Goal: Task Accomplishment & Management: Manage account settings

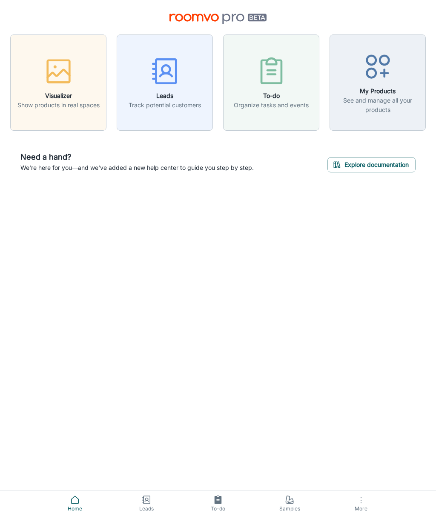
click at [435, 220] on div "Visualizer Show products in real spaces Leads Track potential customers To-do O…" at bounding box center [218, 258] width 436 height 516
click at [160, 76] on icon "button" at bounding box center [166, 74] width 12 height 3
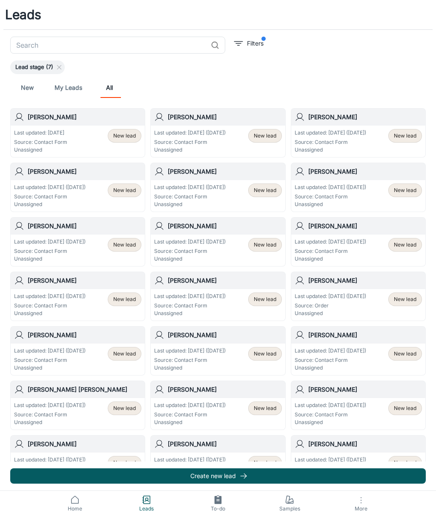
click at [89, 136] on div "Last updated: [DATE] Source: Contact Form Unassigned New lead" at bounding box center [77, 141] width 127 height 25
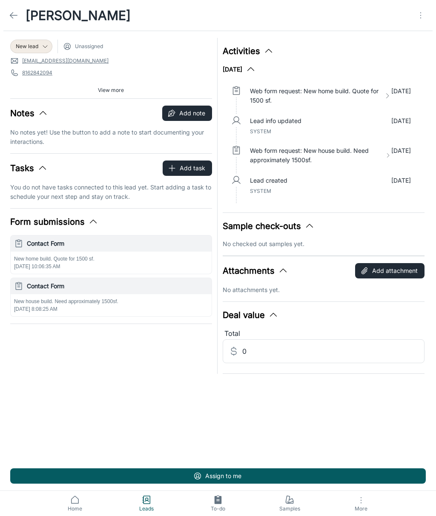
click at [18, 19] on icon at bounding box center [14, 15] width 10 height 10
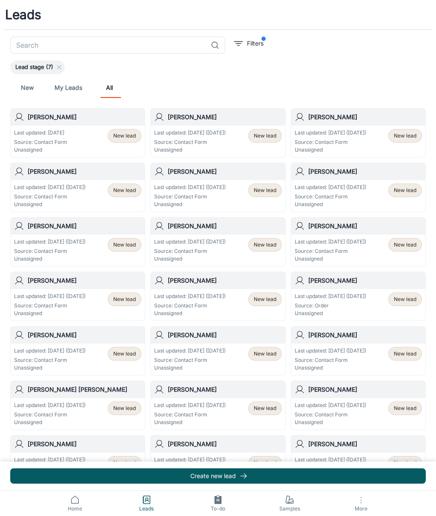
click at [24, 16] on h1 "Leads" at bounding box center [23, 14] width 36 height 19
click at [85, 370] on link "Home" at bounding box center [75, 503] width 72 height 25
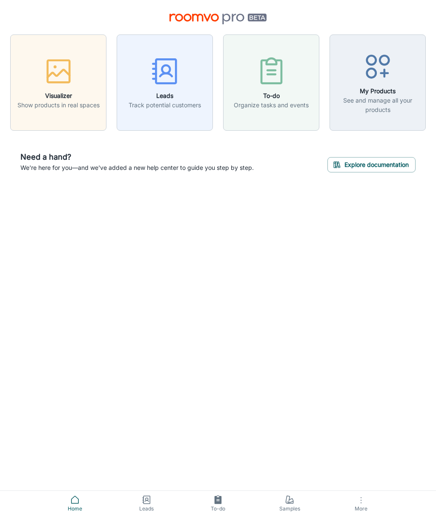
click at [267, 336] on div "Visualizer Show products in real spaces Leads Track potential customers To-do O…" at bounding box center [218, 258] width 436 height 516
click at [297, 370] on link "Samples" at bounding box center [290, 503] width 72 height 25
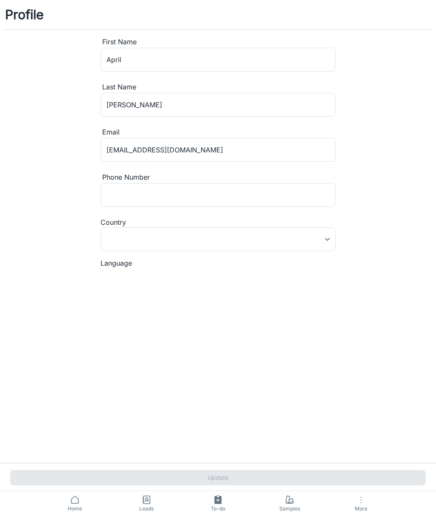
type input "[GEOGRAPHIC_DATA]"
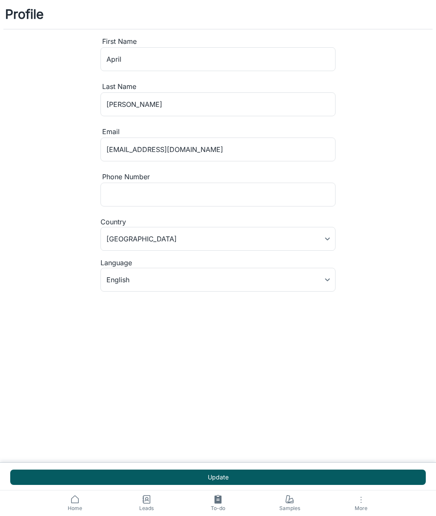
click at [289, 370] on icon at bounding box center [290, 502] width 6 height 2
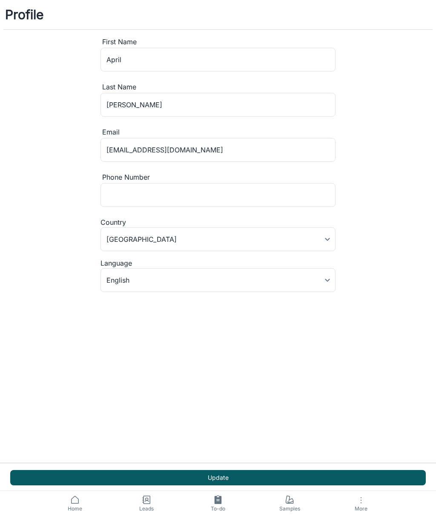
click at [84, 370] on span "Home" at bounding box center [74, 509] width 61 height 8
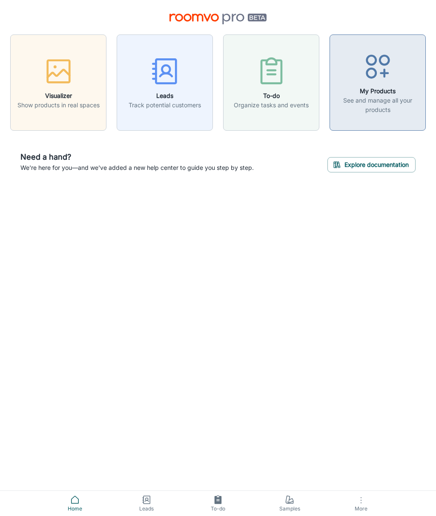
click at [379, 83] on div "button" at bounding box center [377, 68] width 85 height 35
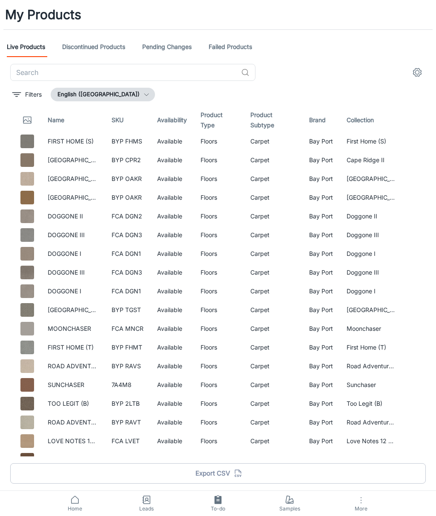
click at [361, 370] on span "More" at bounding box center [360, 508] width 61 height 6
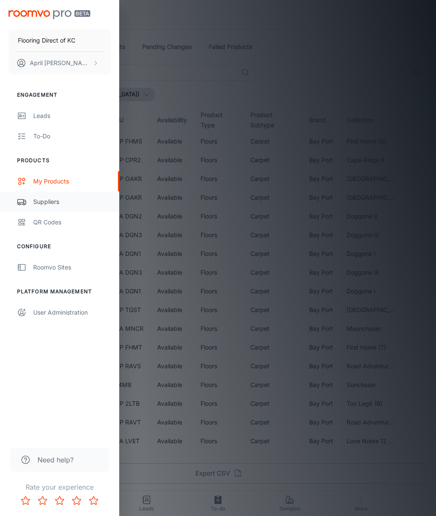
click at [53, 199] on div "Suppliers" at bounding box center [71, 201] width 77 height 9
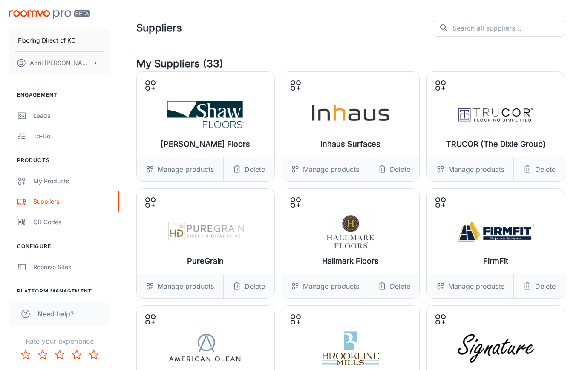
click at [191, 174] on div "Manage products" at bounding box center [180, 170] width 86 height 24
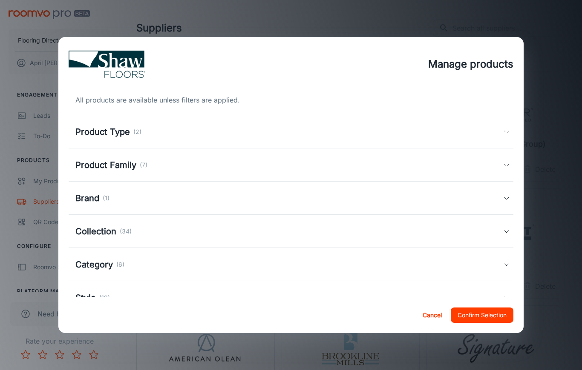
click at [501, 132] on div "Product Type (2)" at bounding box center [289, 132] width 428 height 13
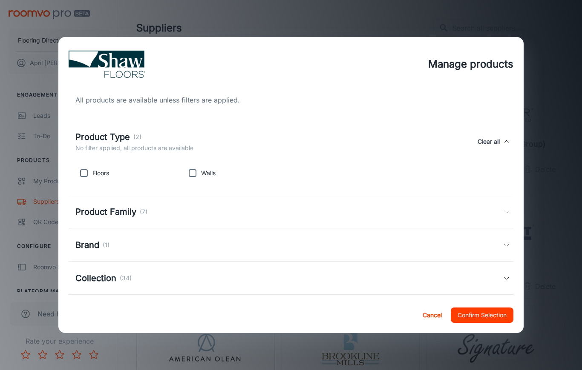
click at [86, 174] on input "checkbox" at bounding box center [83, 173] width 17 height 17
checkbox input "true"
click at [480, 221] on div "Product Family (7)" at bounding box center [291, 211] width 445 height 33
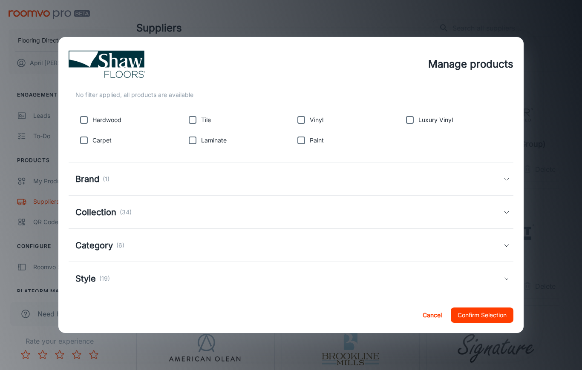
scroll to position [133, 0]
click at [493, 214] on div "Collection (34)" at bounding box center [289, 212] width 428 height 13
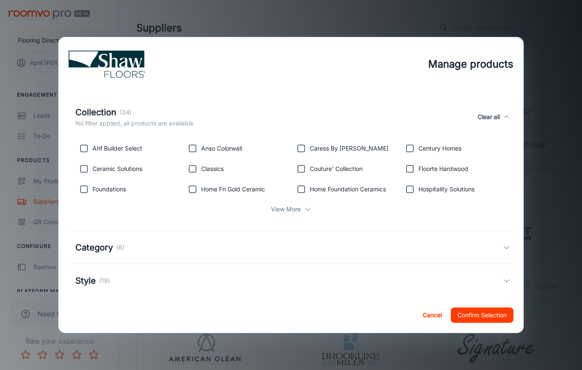
scroll to position [240, 0]
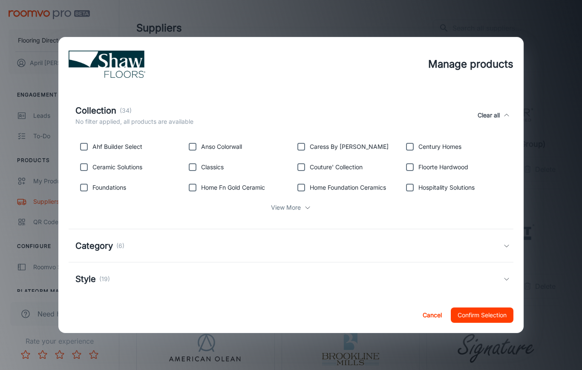
click at [553, 171] on div "Manage products All products are available unless filters are applied. Product …" at bounding box center [291, 185] width 582 height 370
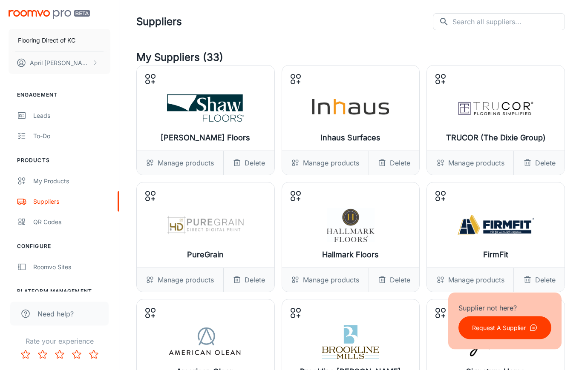
scroll to position [0, 0]
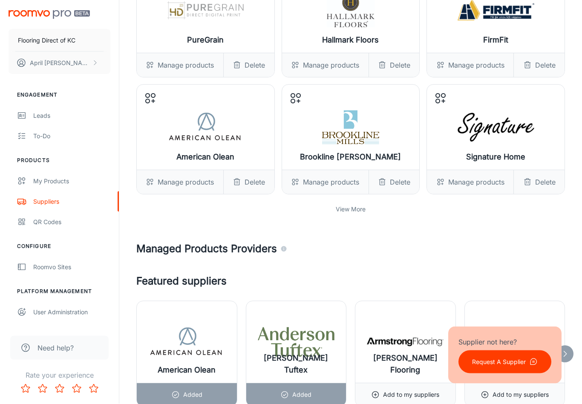
click at [342, 209] on p "View More" at bounding box center [350, 209] width 30 height 9
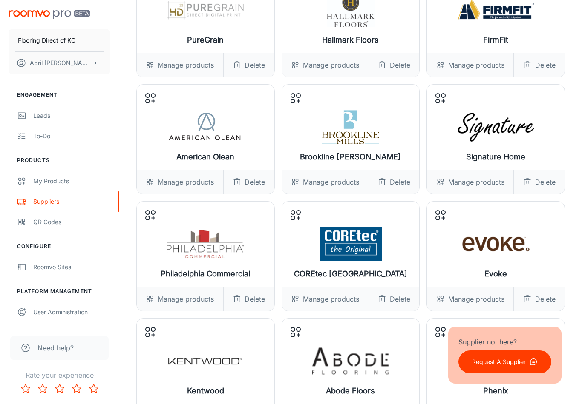
click at [220, 246] on img at bounding box center [205, 244] width 77 height 34
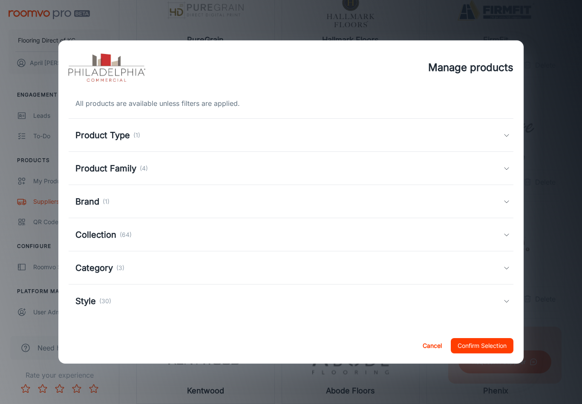
click at [500, 166] on div "Product Family (4)" at bounding box center [289, 168] width 428 height 13
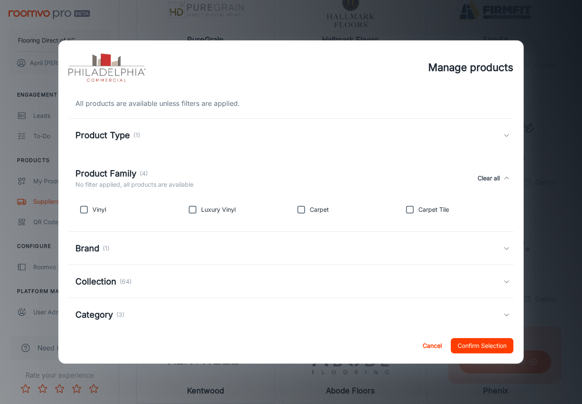
click at [555, 168] on div "Manage products All products are available unless filters are applied. Product …" at bounding box center [291, 202] width 582 height 404
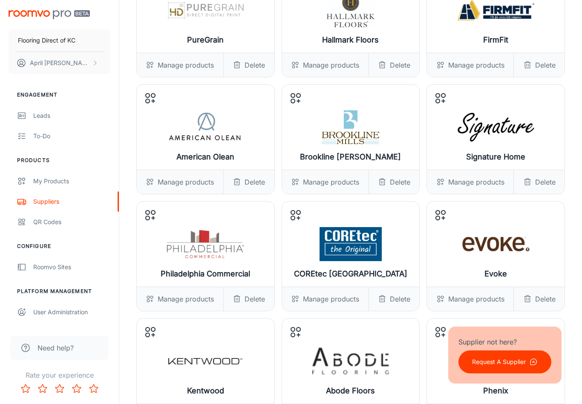
click at [251, 297] on div "Delete" at bounding box center [248, 299] width 51 height 24
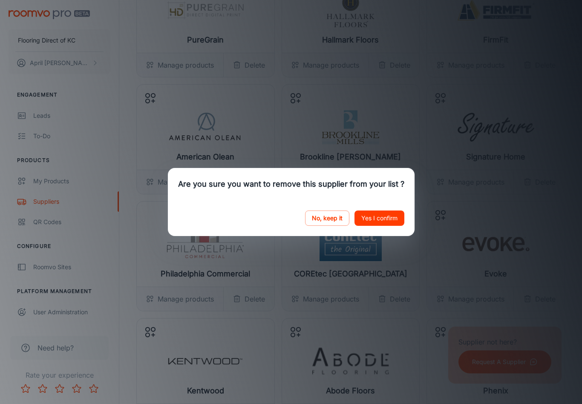
click at [395, 226] on button "Yes I confirm" at bounding box center [379, 218] width 50 height 15
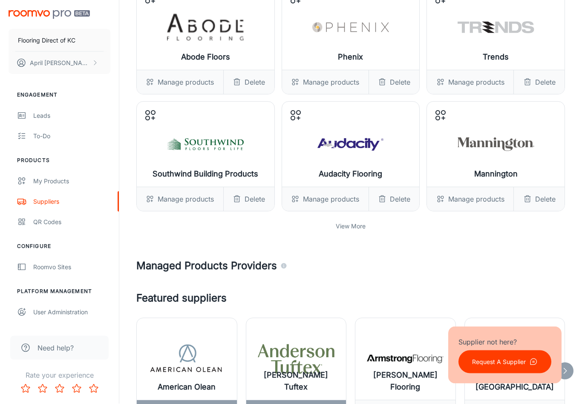
scroll to position [556, 0]
click at [350, 227] on p "View More" at bounding box center [350, 226] width 30 height 9
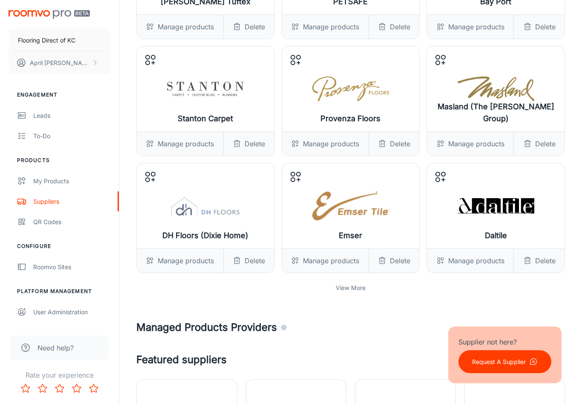
scroll to position [845, 0]
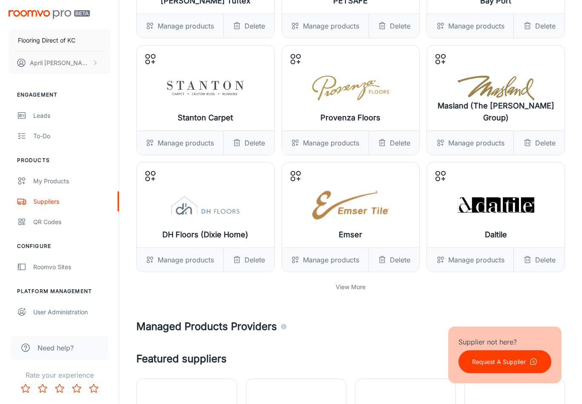
click at [350, 288] on p "View More" at bounding box center [350, 287] width 30 height 9
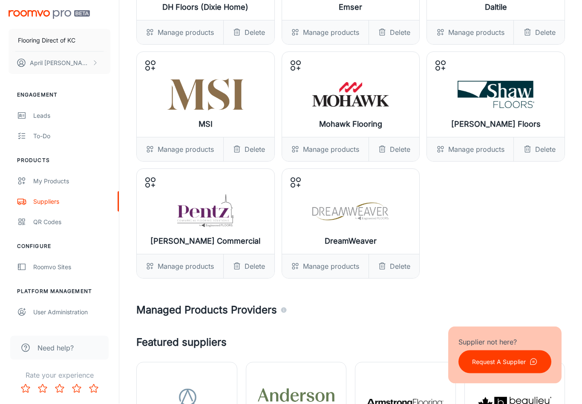
scroll to position [1074, 0]
click at [242, 265] on div "Delete" at bounding box center [248, 267] width 51 height 24
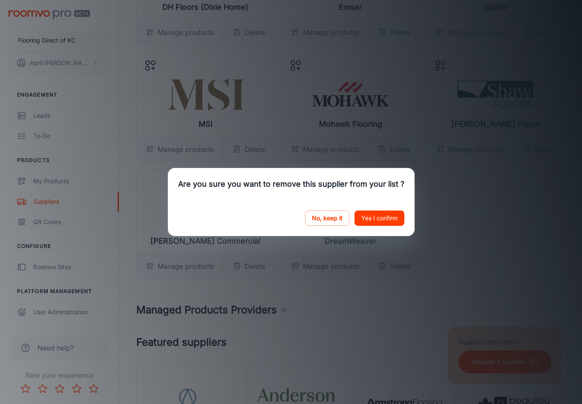
click at [390, 223] on button "Yes I confirm" at bounding box center [379, 218] width 50 height 15
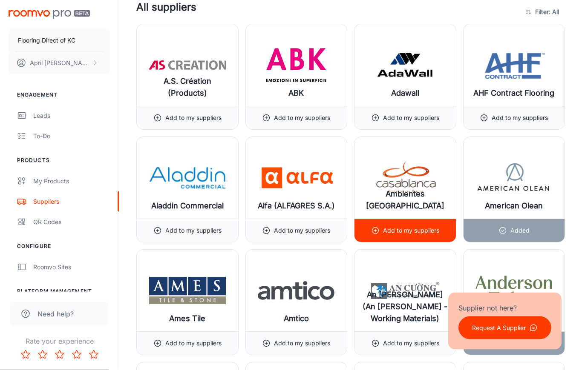
scroll to position [1589, 0]
click at [408, 182] on img at bounding box center [405, 178] width 77 height 34
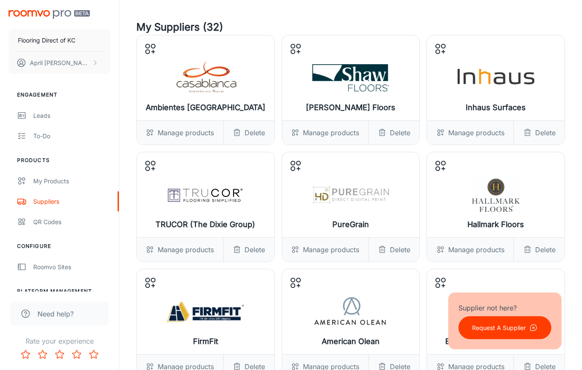
scroll to position [0, 0]
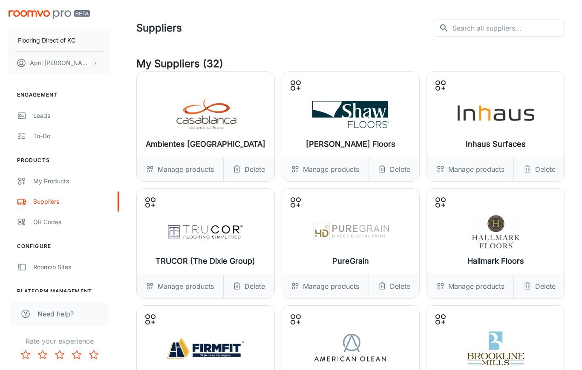
click at [220, 119] on img at bounding box center [205, 114] width 77 height 34
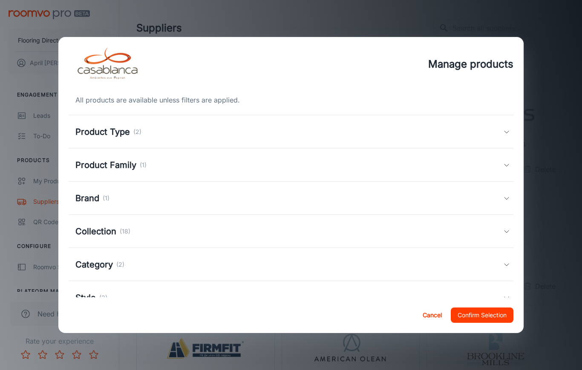
click at [500, 136] on div "Product Type (2)" at bounding box center [289, 132] width 428 height 13
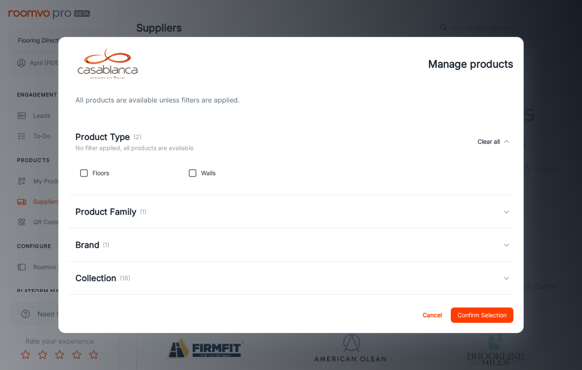
click at [555, 112] on div "Manage products All products are available unless filters are applied. Product …" at bounding box center [291, 185] width 582 height 370
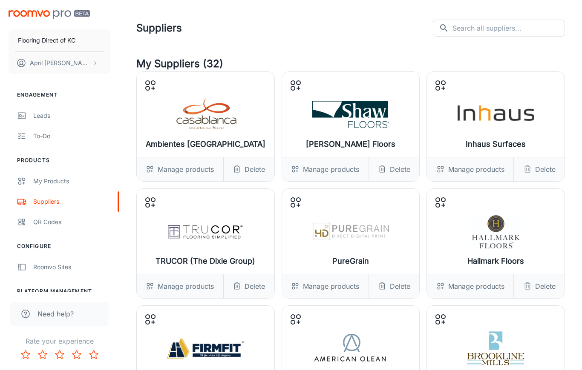
click at [215, 131] on img at bounding box center [205, 114] width 77 height 34
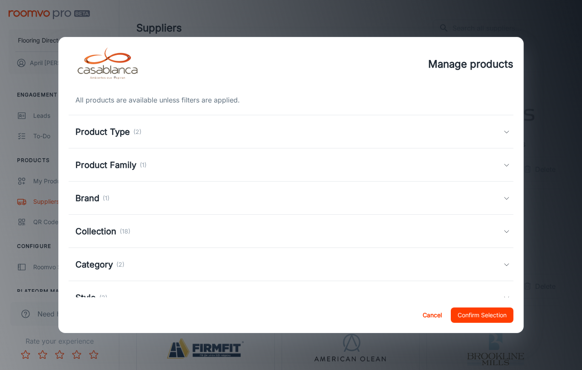
click at [503, 235] on div "Collection (18)" at bounding box center [289, 231] width 428 height 13
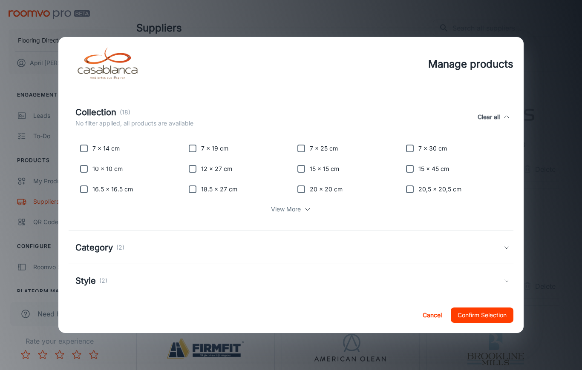
scroll to position [126, 0]
click at [496, 249] on div "Category (2)" at bounding box center [289, 246] width 428 height 13
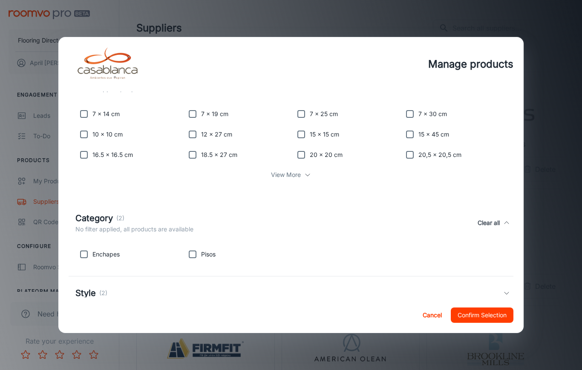
scroll to position [172, 0]
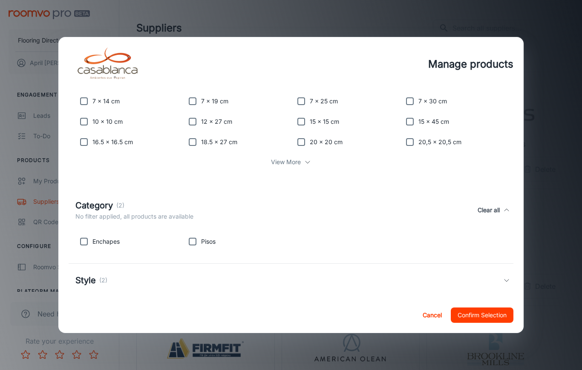
click at [502, 286] on div "Style (2)" at bounding box center [289, 280] width 428 height 13
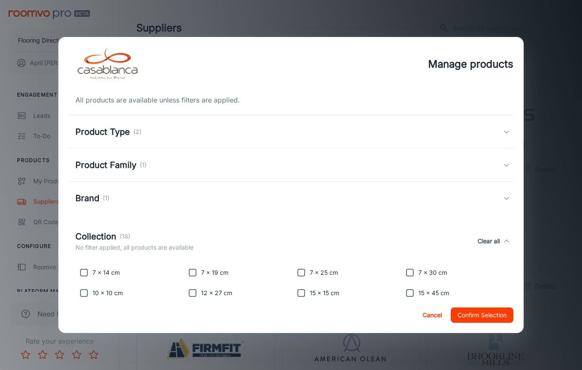
scroll to position [0, 0]
click at [501, 323] on button "Confirm Selection" at bounding box center [481, 315] width 63 height 15
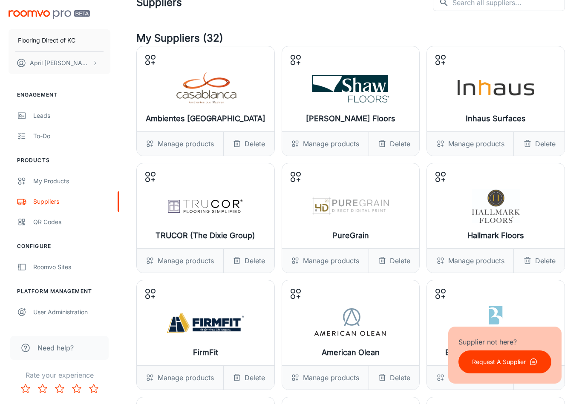
scroll to position [34, 0]
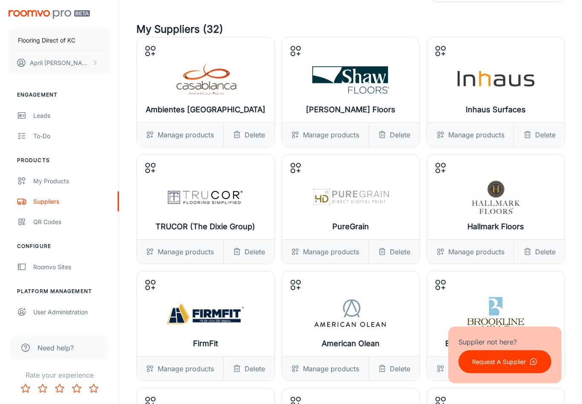
click at [274, 129] on div "Delete" at bounding box center [248, 135] width 51 height 24
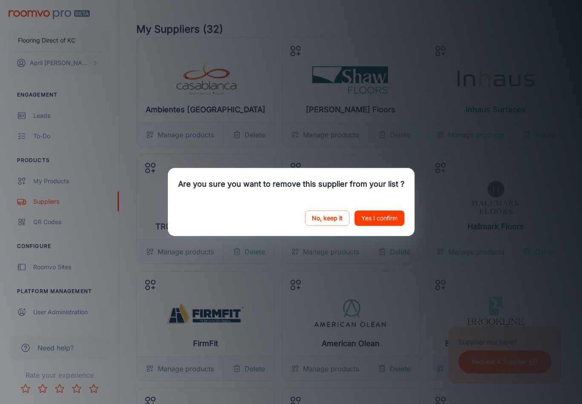
click at [392, 223] on button "Yes I confirm" at bounding box center [379, 218] width 50 height 15
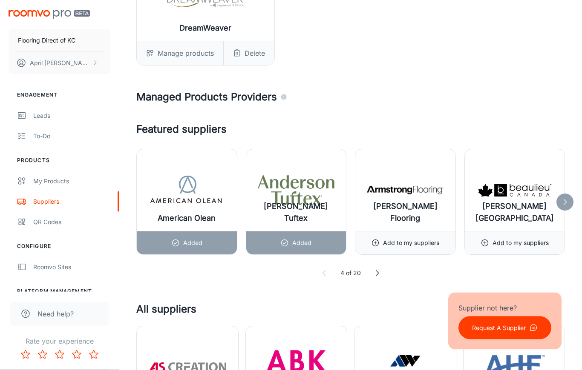
scroll to position [1287, 0]
click at [345, 233] on div "Added" at bounding box center [296, 242] width 100 height 23
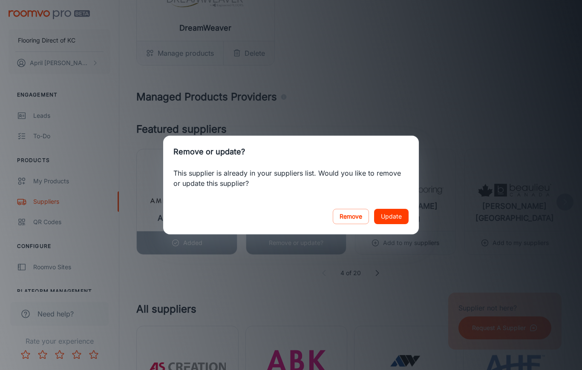
click at [482, 345] on div "Remove or update? This supplier is already in your suppliers list. Would you li…" at bounding box center [291, 185] width 582 height 370
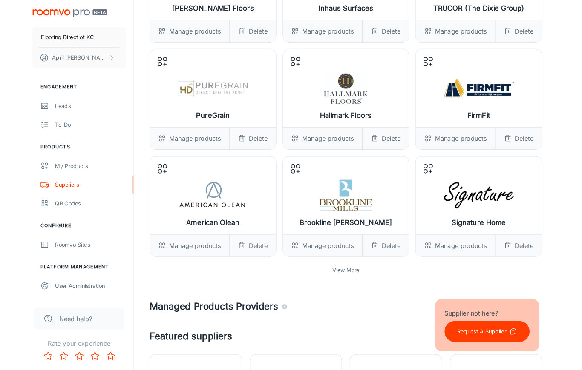
scroll to position [152, 0]
